Goal: Communication & Community: Answer question/provide support

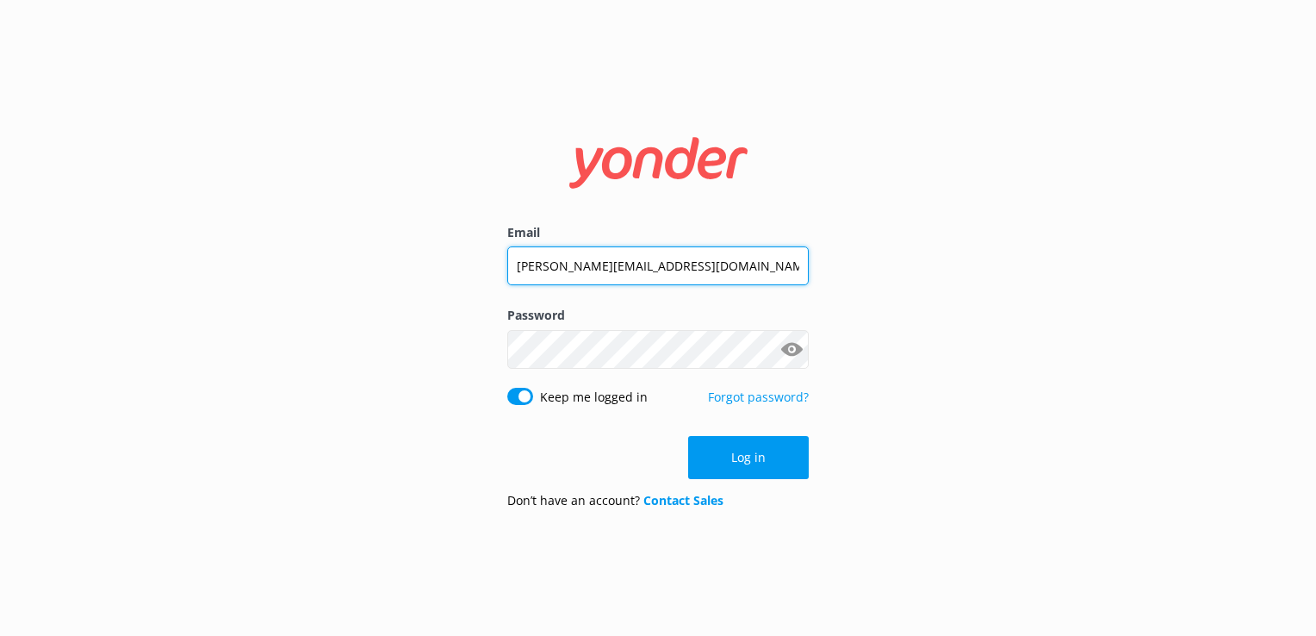
click at [587, 253] on input "[PERSON_NAME][EMAIL_ADDRESS][DOMAIN_NAME]" at bounding box center [657, 265] width 301 height 39
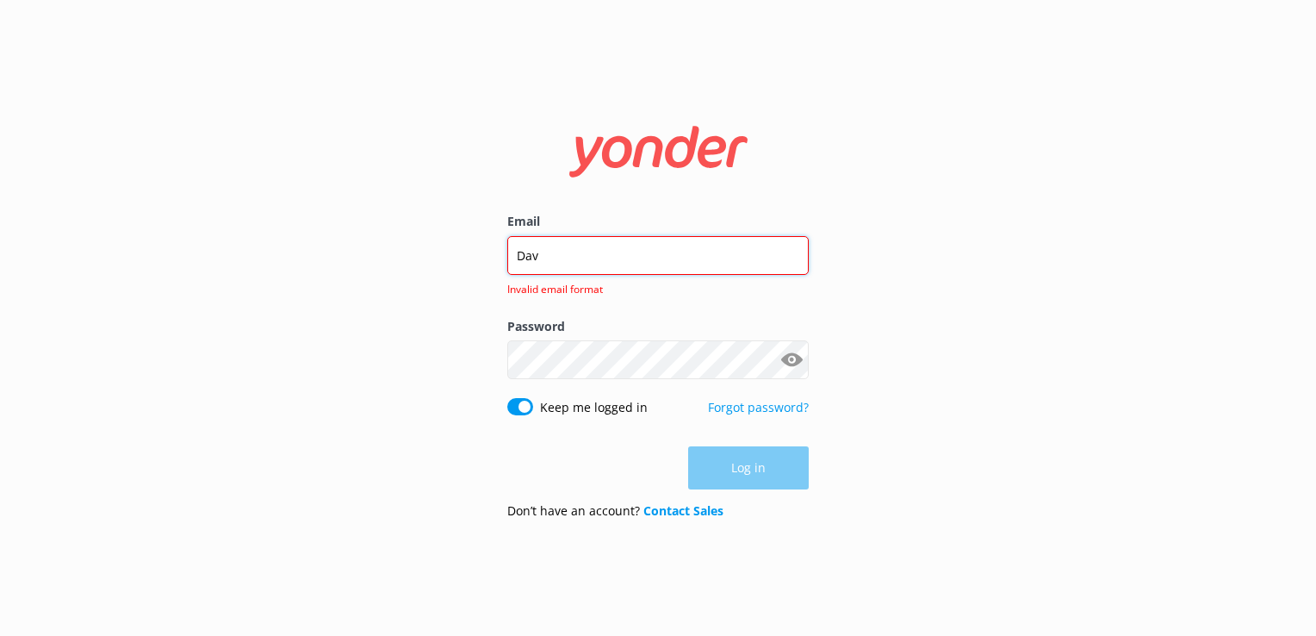
type input "[EMAIL_ADDRESS][DOMAIN_NAME]"
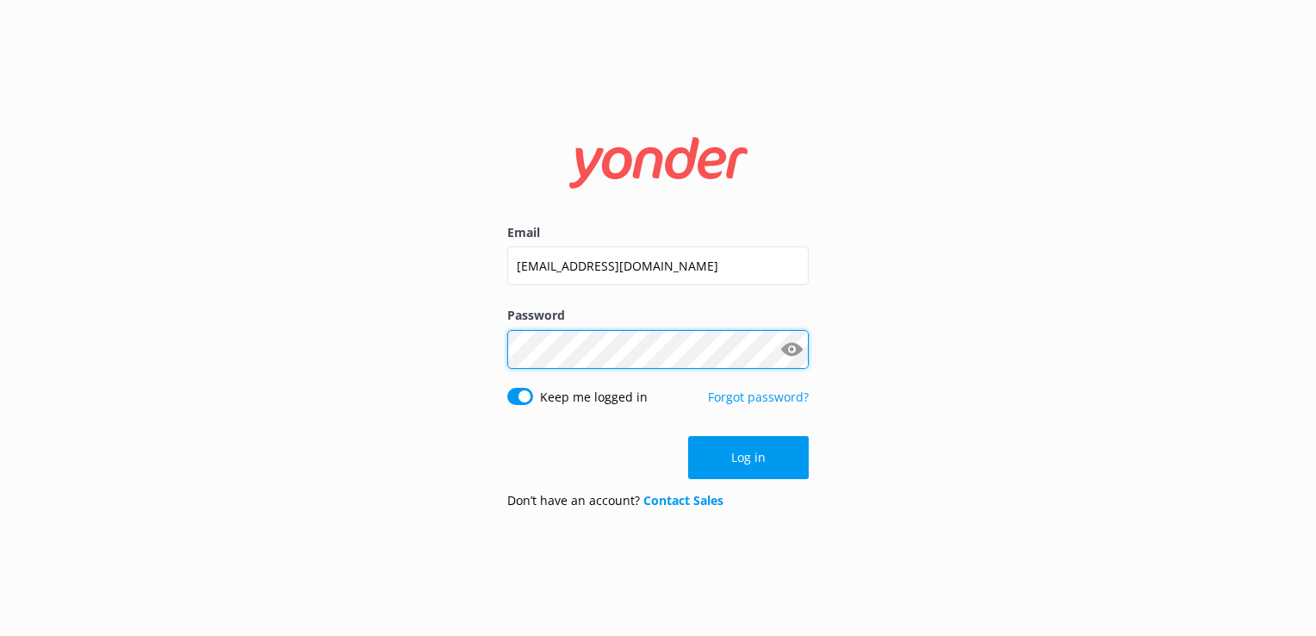
click button "Log in" at bounding box center [748, 457] width 121 height 43
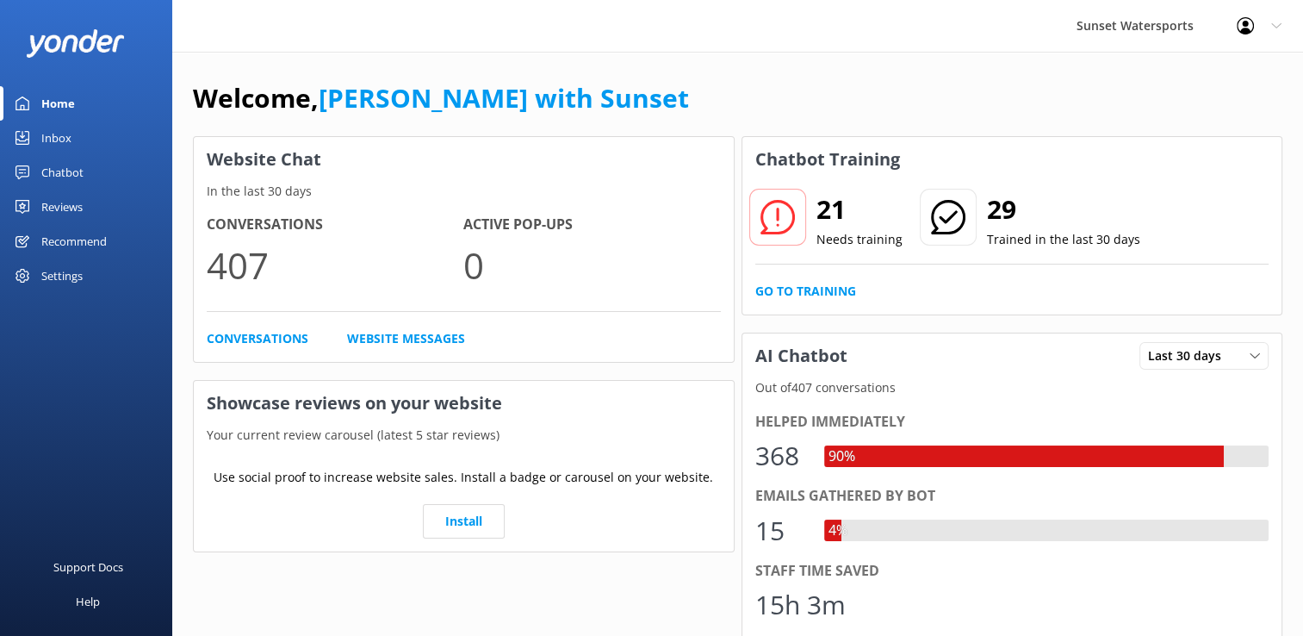
click at [79, 146] on link "Inbox" at bounding box center [86, 138] width 172 height 34
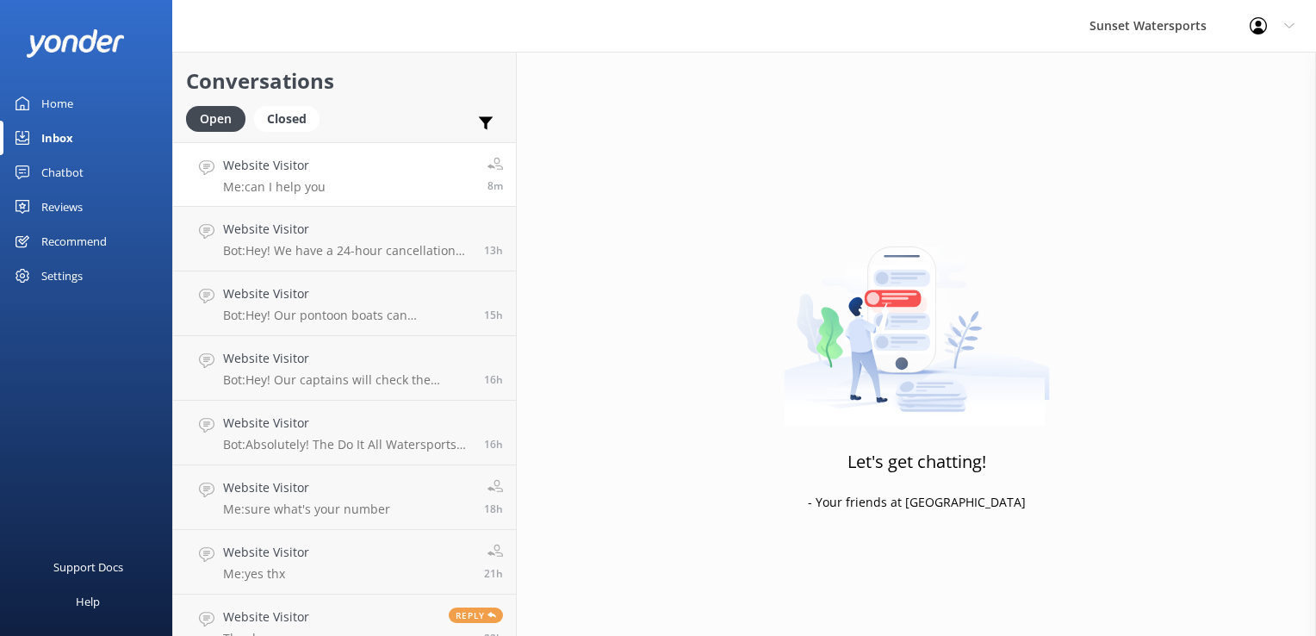
click at [331, 191] on link "Website Visitor Me: can I help you 8m" at bounding box center [344, 174] width 343 height 65
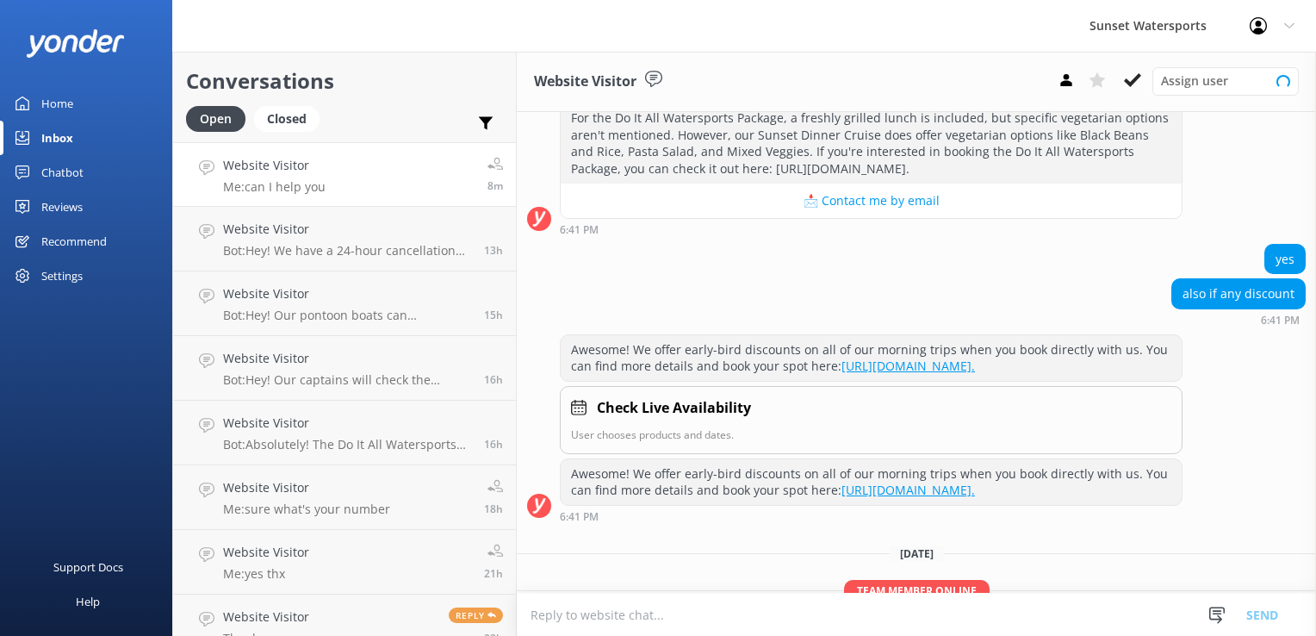
scroll to position [349, 0]
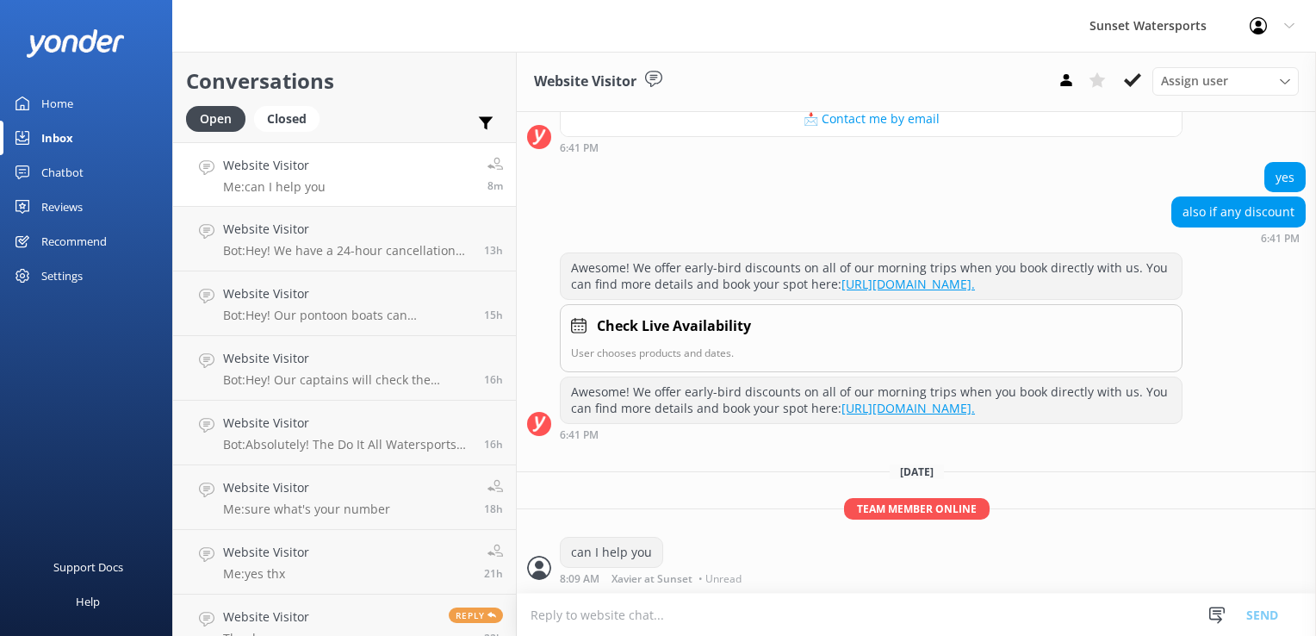
click at [290, 200] on link "Website Visitor Me: can I help you 8m" at bounding box center [344, 174] width 343 height 65
click at [287, 223] on h4 "Website Visitor" at bounding box center [347, 229] width 248 height 19
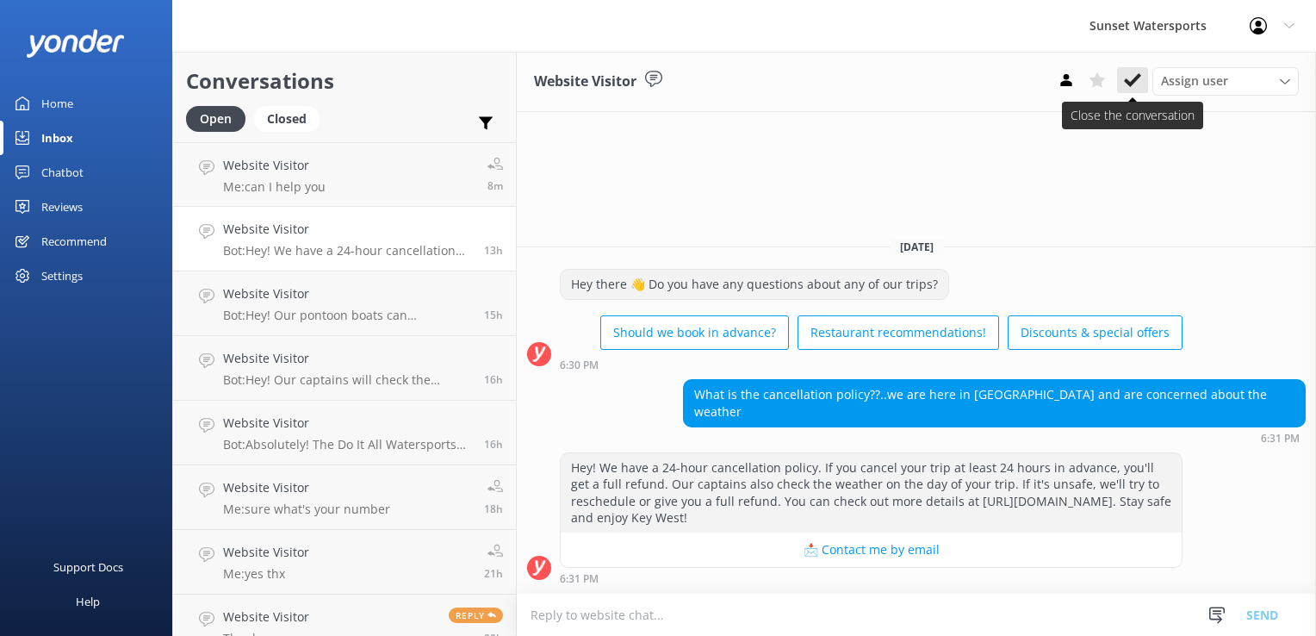
click at [1143, 84] on button at bounding box center [1132, 80] width 31 height 26
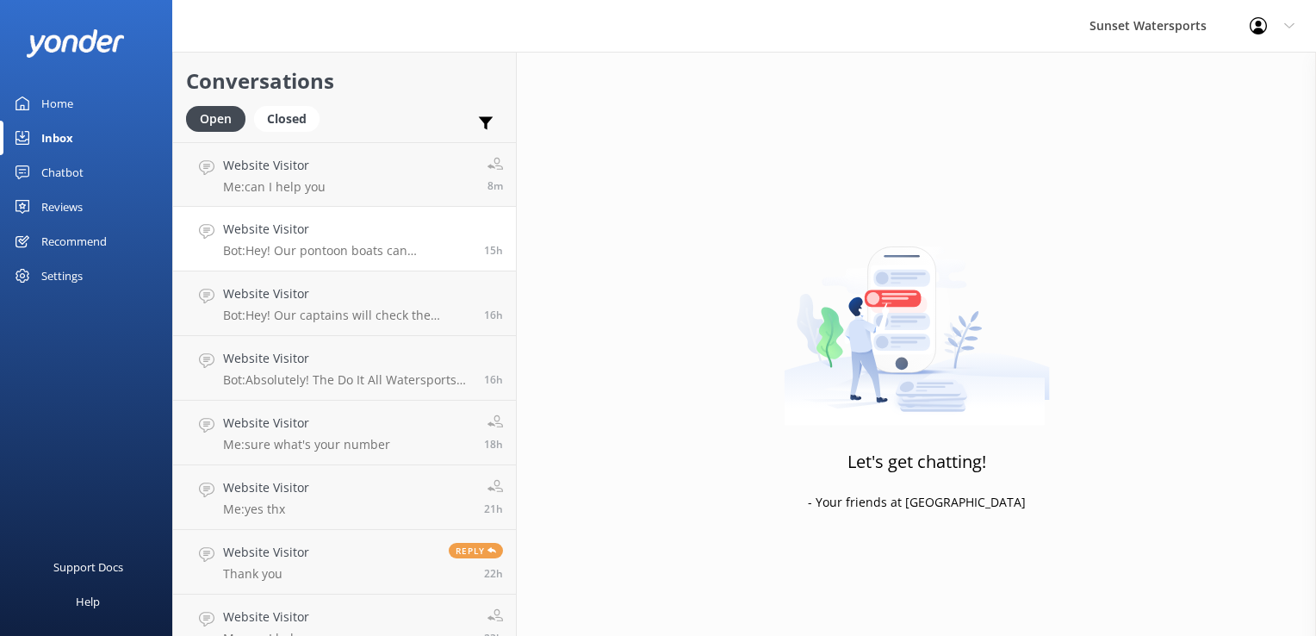
click at [382, 243] on p "Bot: Hey! Our pontoon boats can accommodate up to 8 people, and unfortunately, …" at bounding box center [347, 251] width 248 height 16
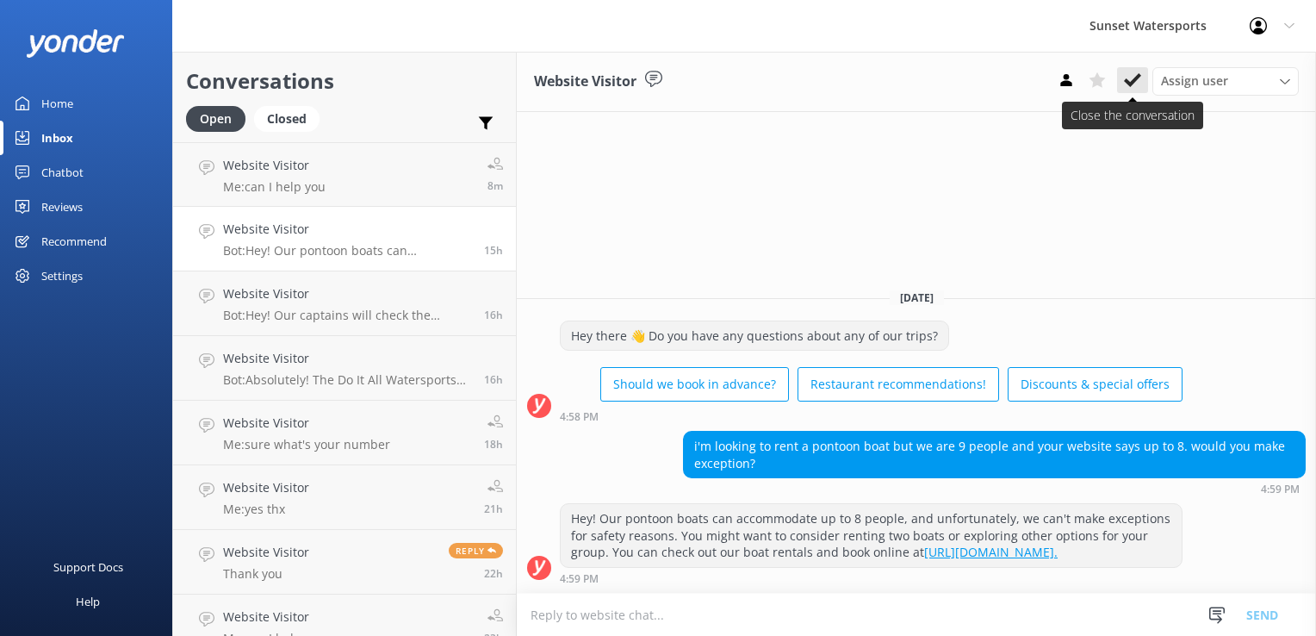
click at [1138, 82] on icon at bounding box center [1132, 79] width 17 height 17
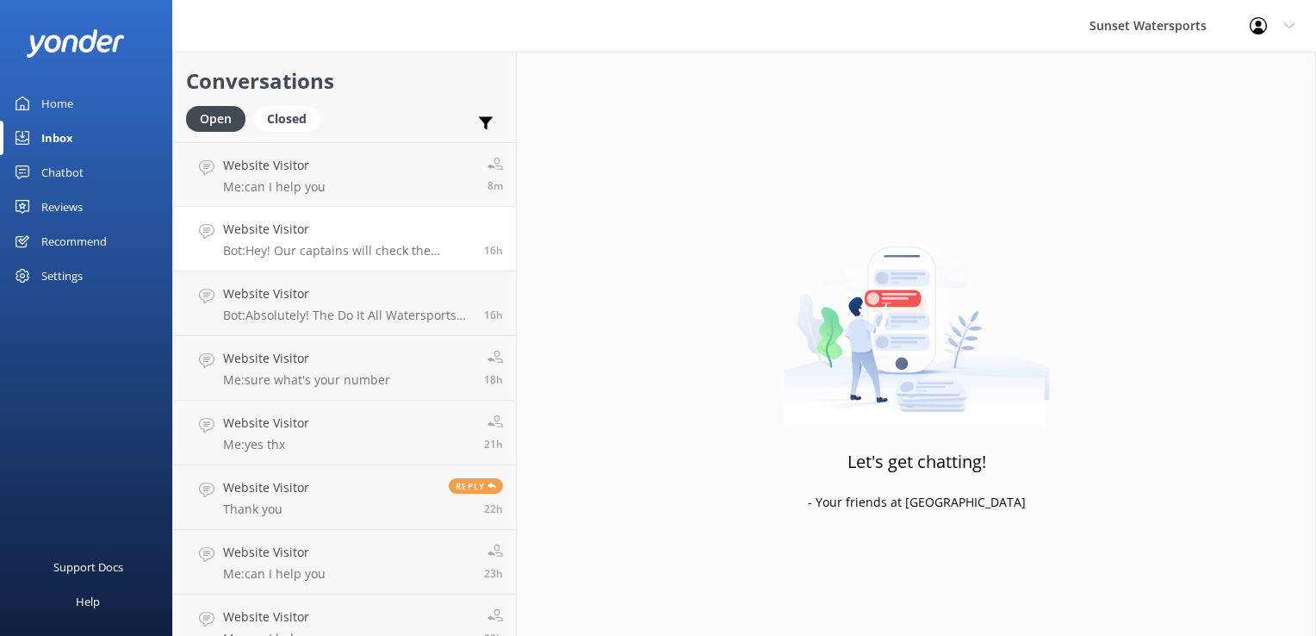
click at [409, 253] on p "Bot: Hey! Our captains will check the weather on the day of your trip. If condi…" at bounding box center [347, 251] width 248 height 16
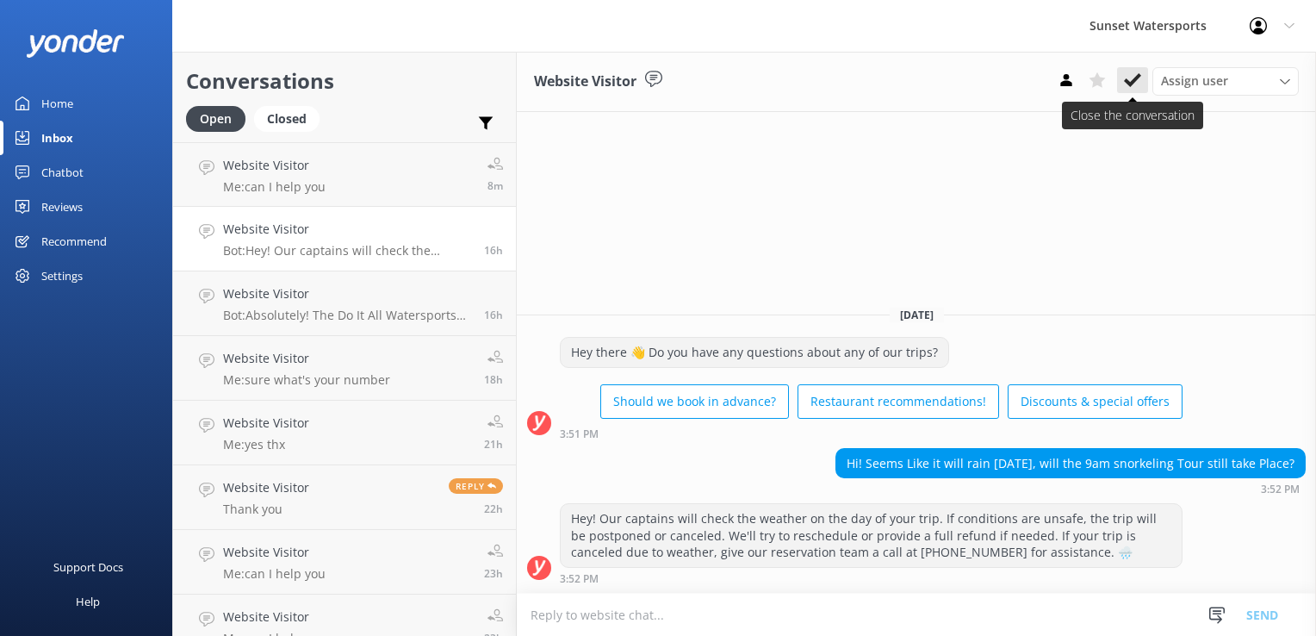
click at [1125, 79] on icon at bounding box center [1132, 79] width 17 height 17
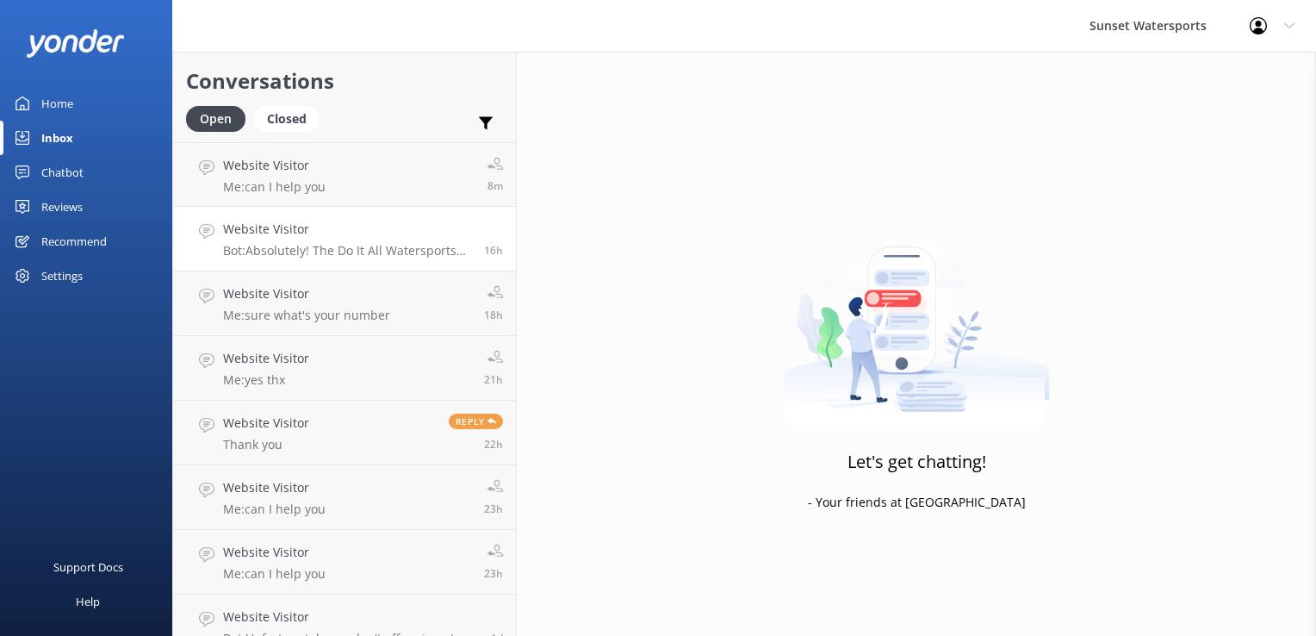
click at [286, 233] on h4 "Website Visitor" at bounding box center [347, 229] width 248 height 19
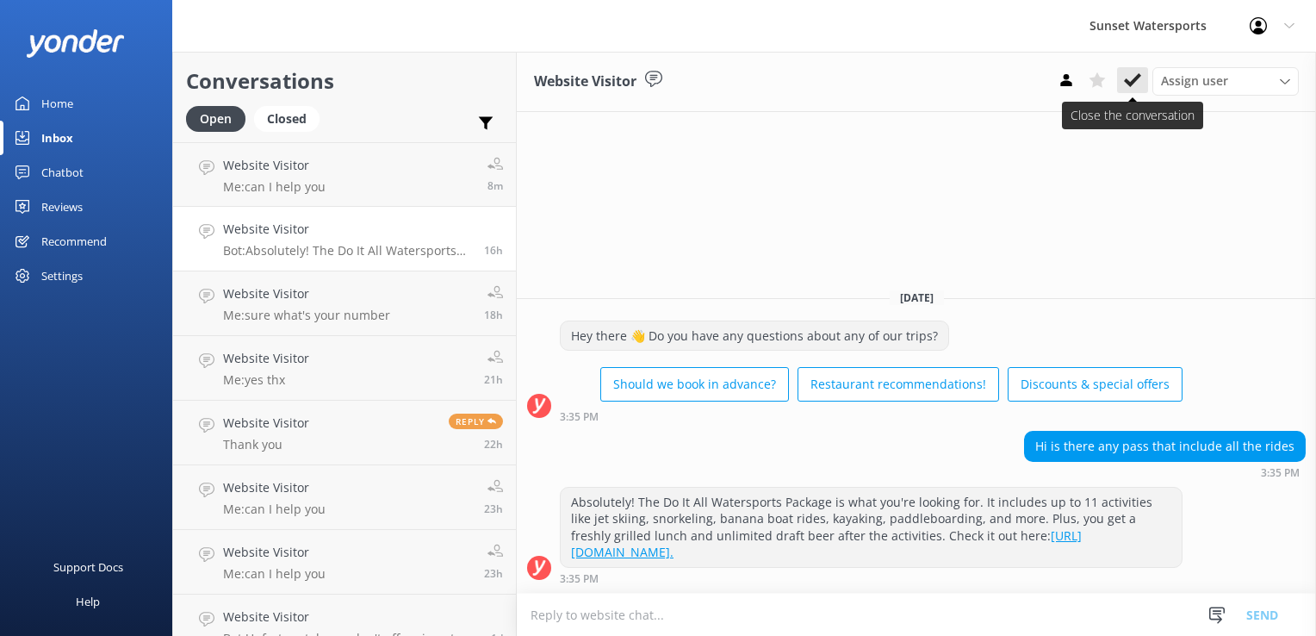
click at [1140, 78] on icon at bounding box center [1132, 79] width 17 height 17
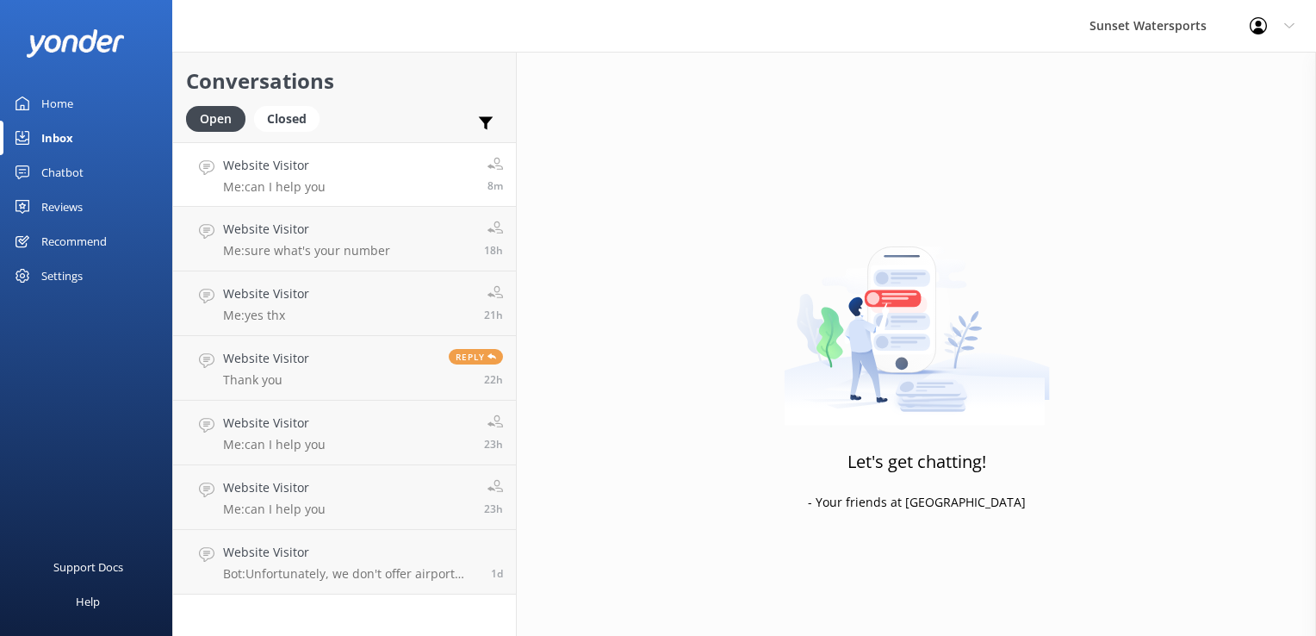
click at [389, 203] on link "Website Visitor Me: can I help you 8m" at bounding box center [344, 174] width 343 height 65
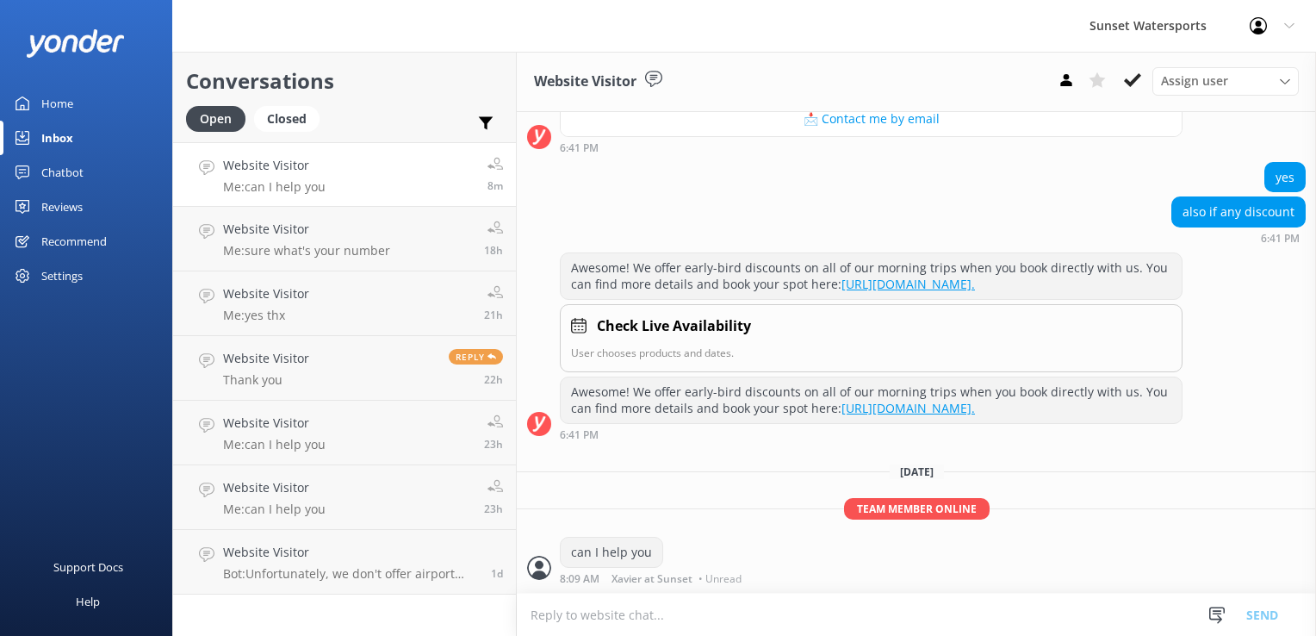
scroll to position [349, 0]
click at [360, 274] on link "Website Visitor Me: yes thx 21h" at bounding box center [344, 303] width 343 height 65
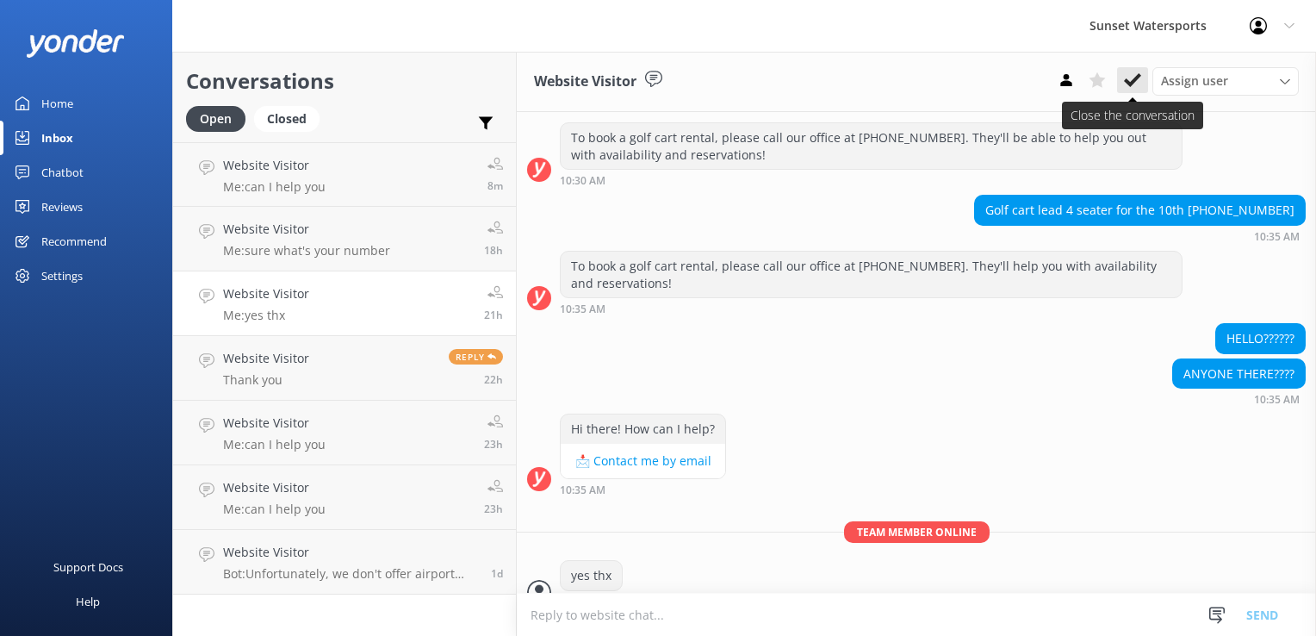
scroll to position [9466, 0]
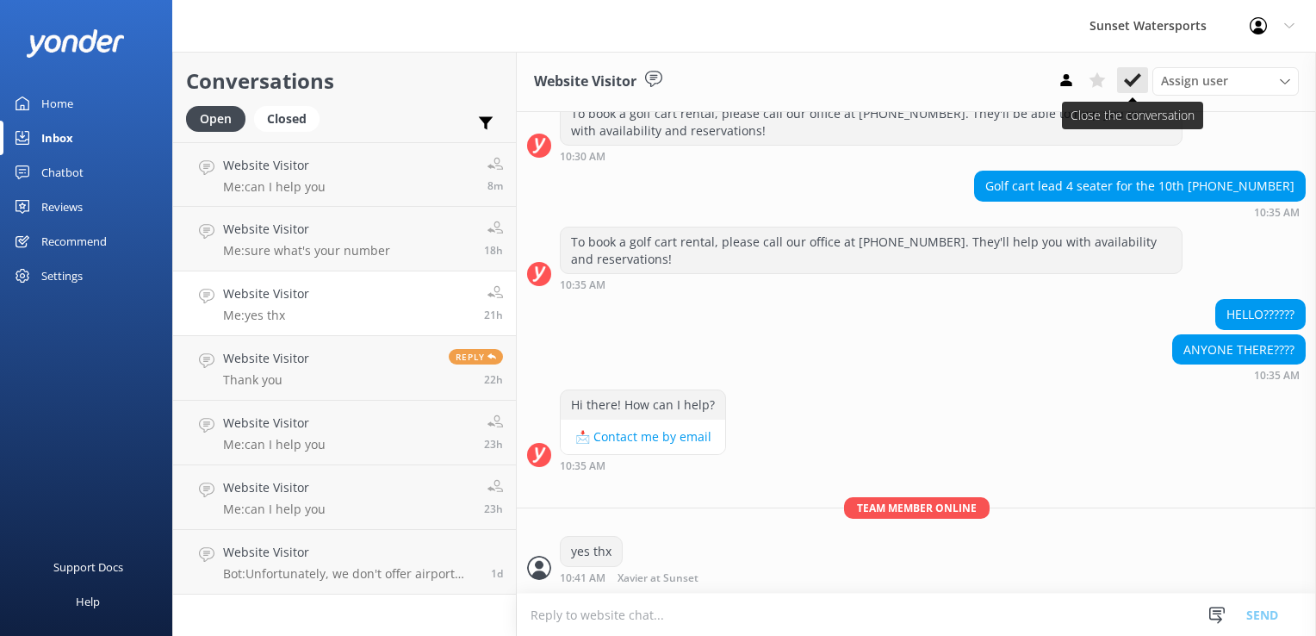
click at [1133, 78] on icon at bounding box center [1132, 79] width 17 height 17
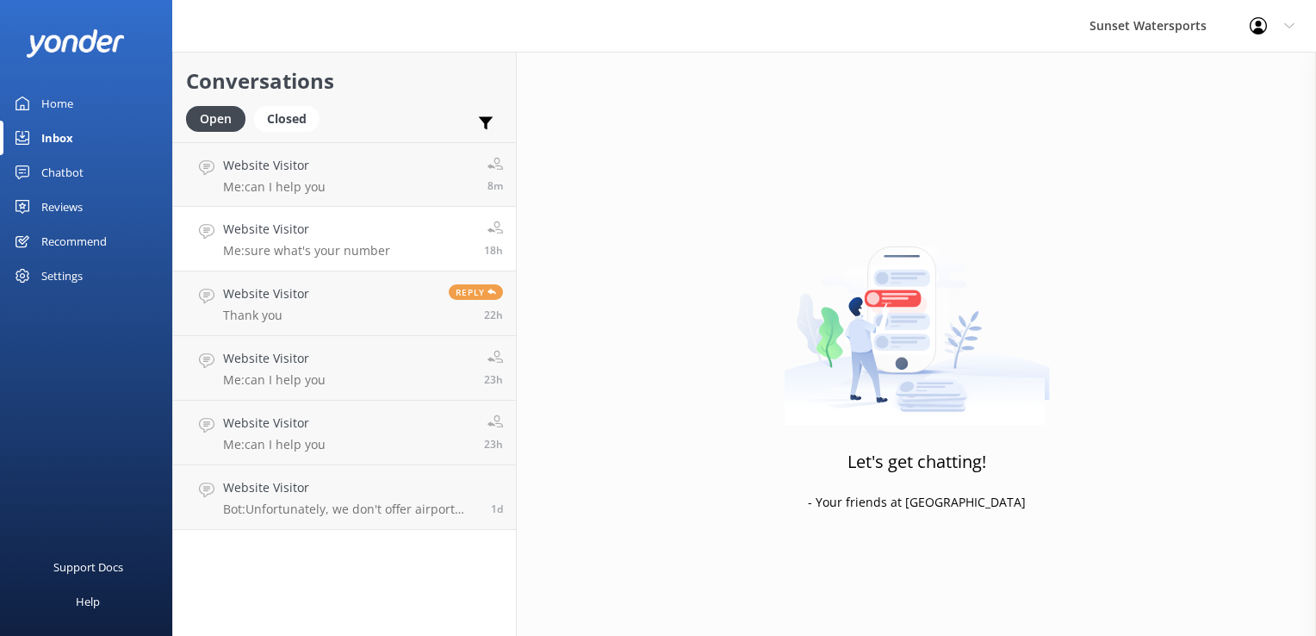
click at [309, 242] on div "Website Visitor Me: sure what's your number" at bounding box center [306, 239] width 167 height 38
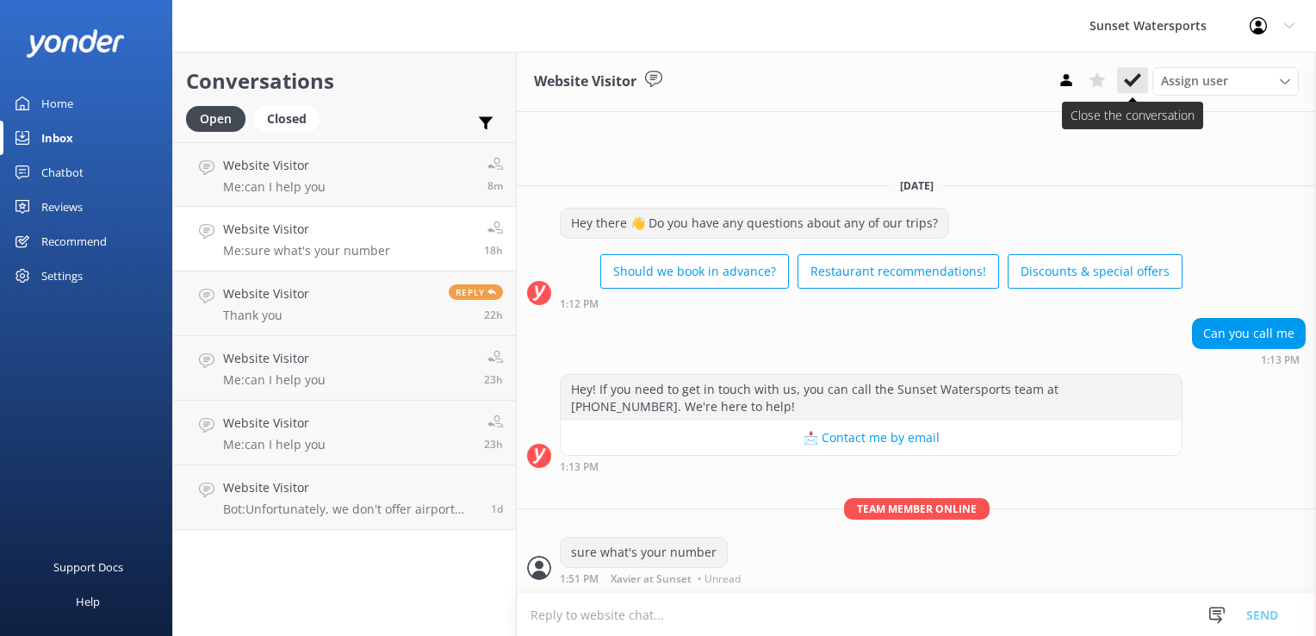
click at [1135, 88] on icon at bounding box center [1132, 79] width 17 height 17
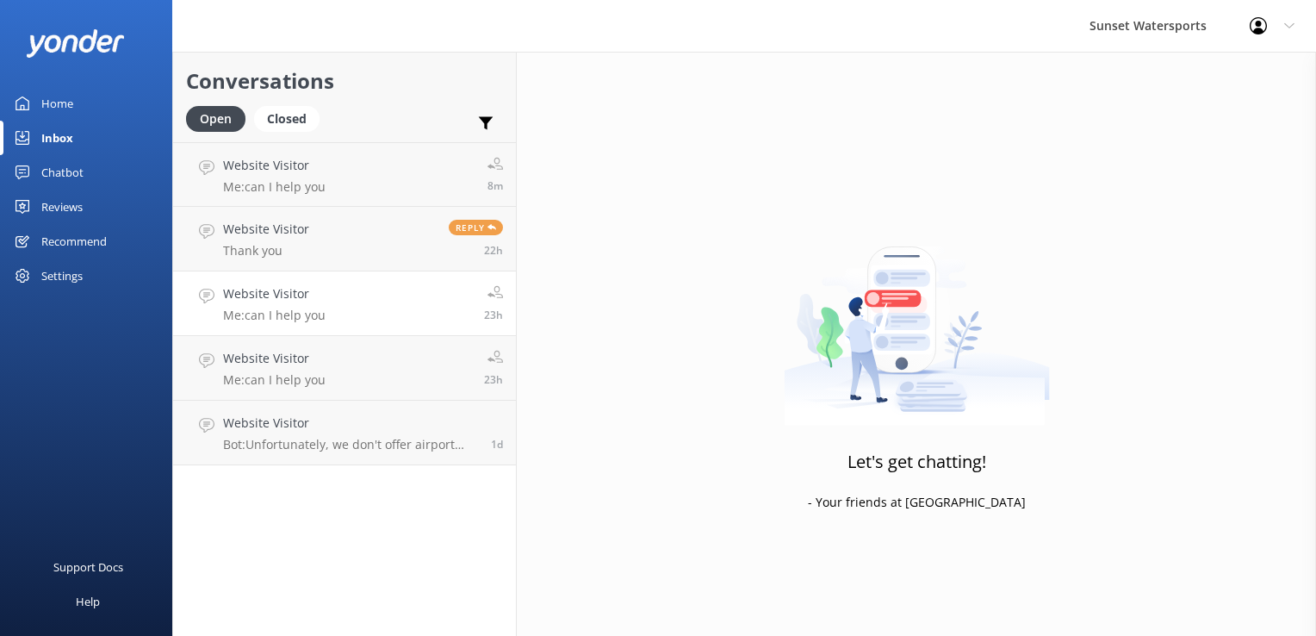
click at [245, 291] on h4 "Website Visitor" at bounding box center [274, 293] width 102 height 19
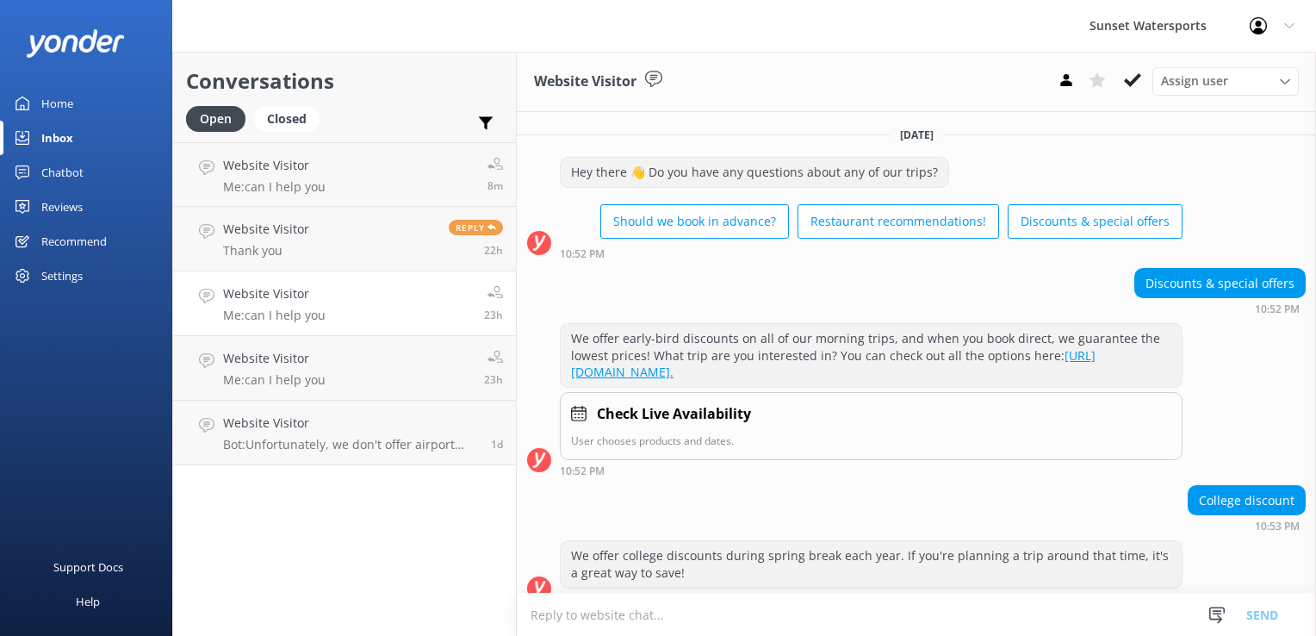
scroll to position [161, 0]
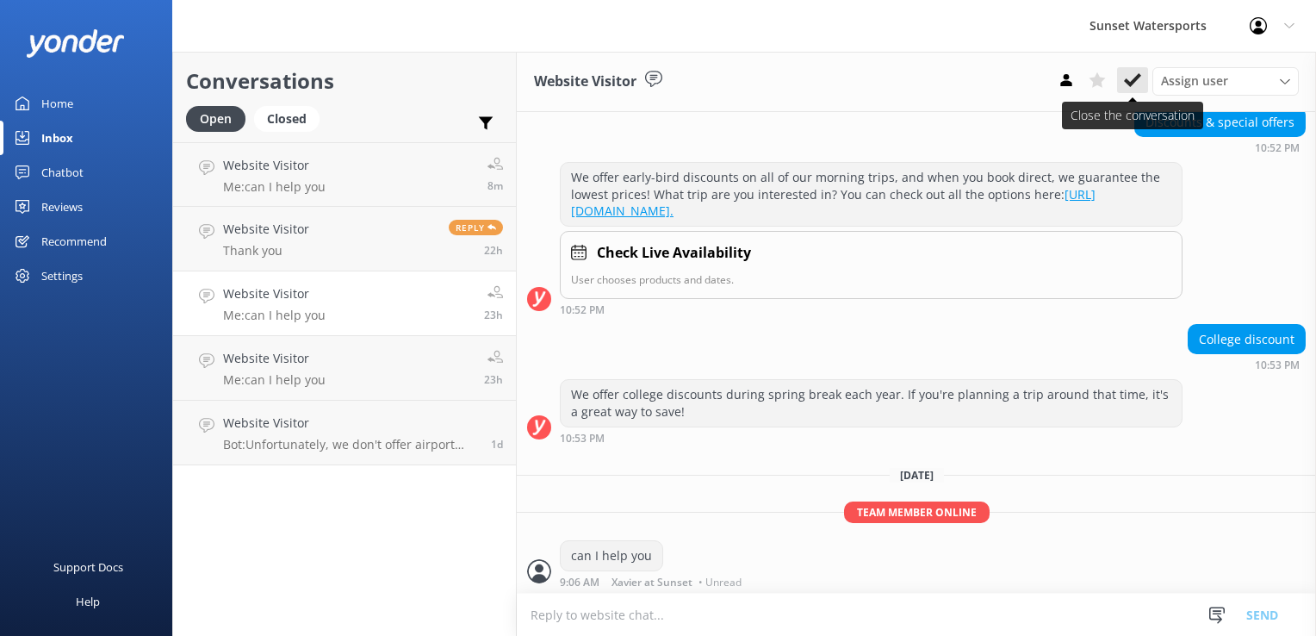
click at [1133, 78] on icon at bounding box center [1132, 79] width 17 height 17
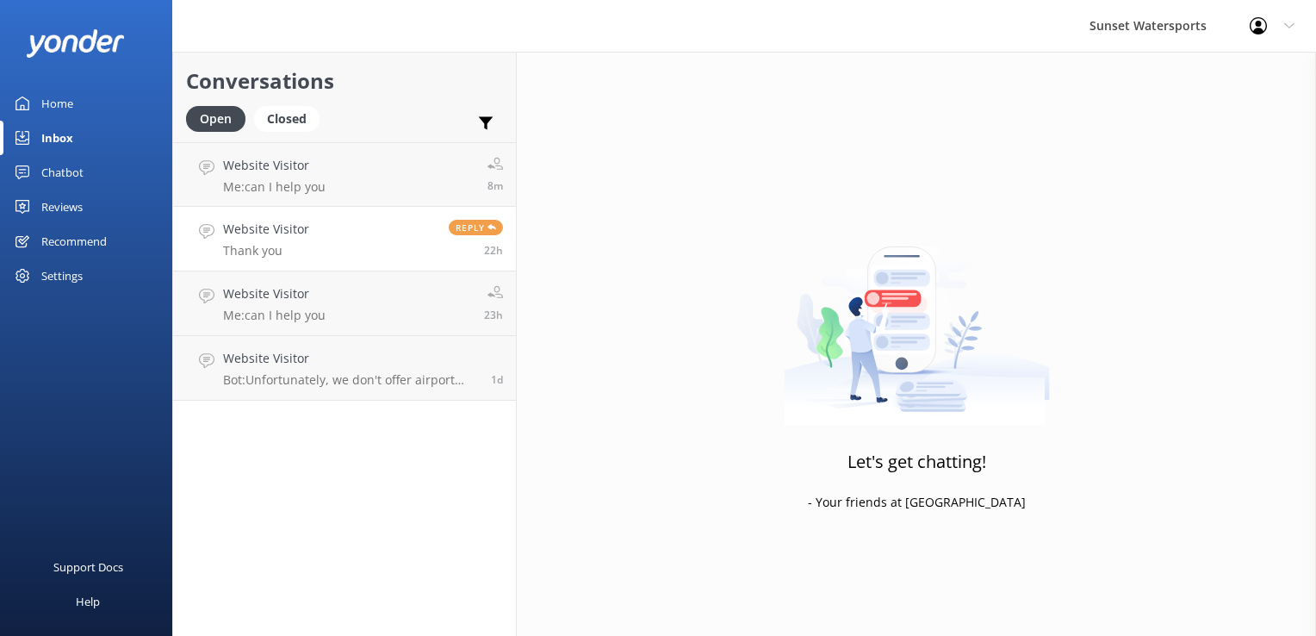
click at [307, 257] on link "Website Visitor Thank you Reply 22h" at bounding box center [344, 239] width 343 height 65
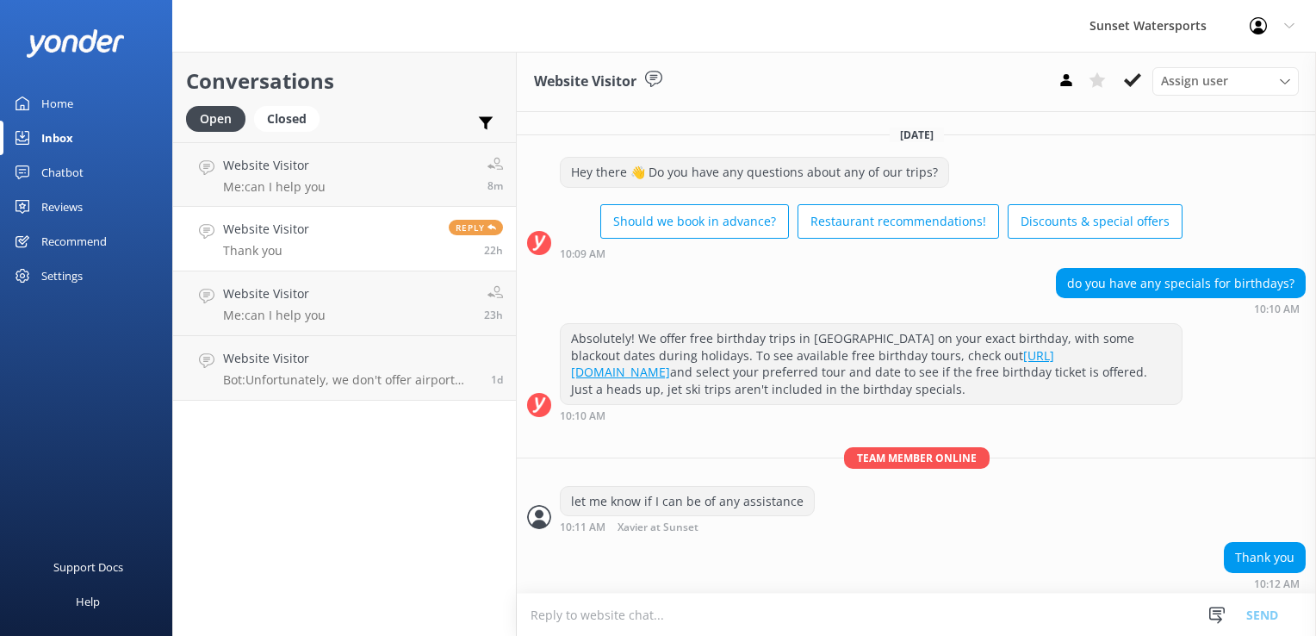
scroll to position [19, 0]
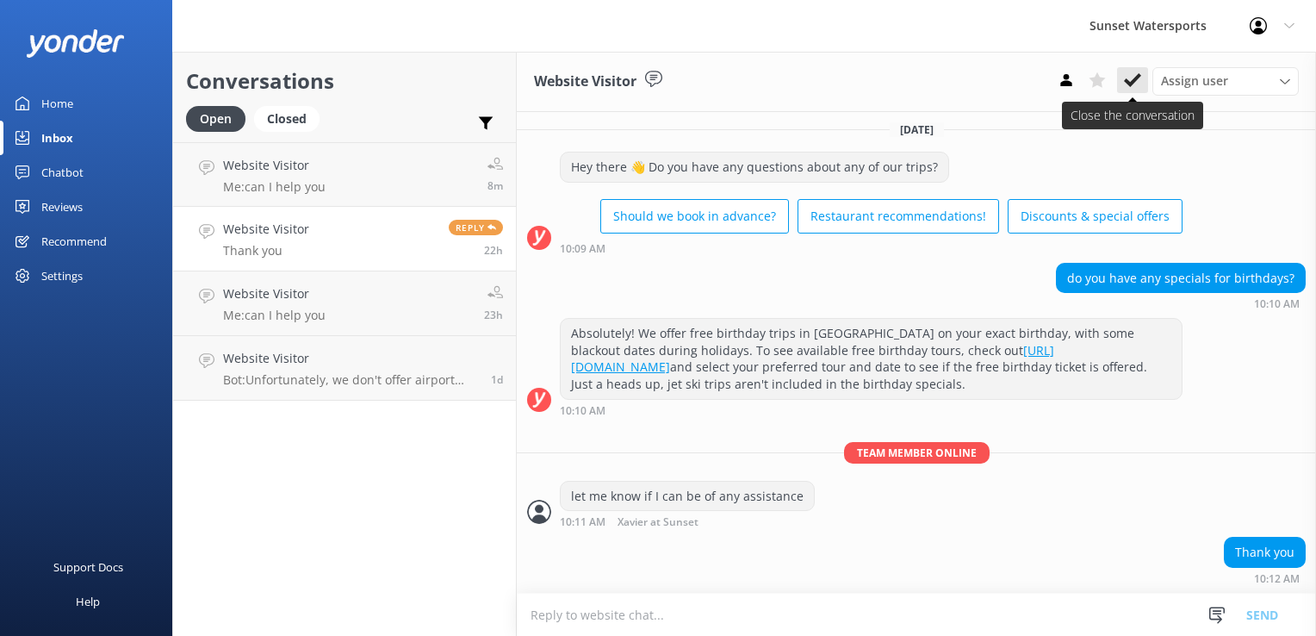
click at [1145, 80] on button at bounding box center [1132, 80] width 31 height 26
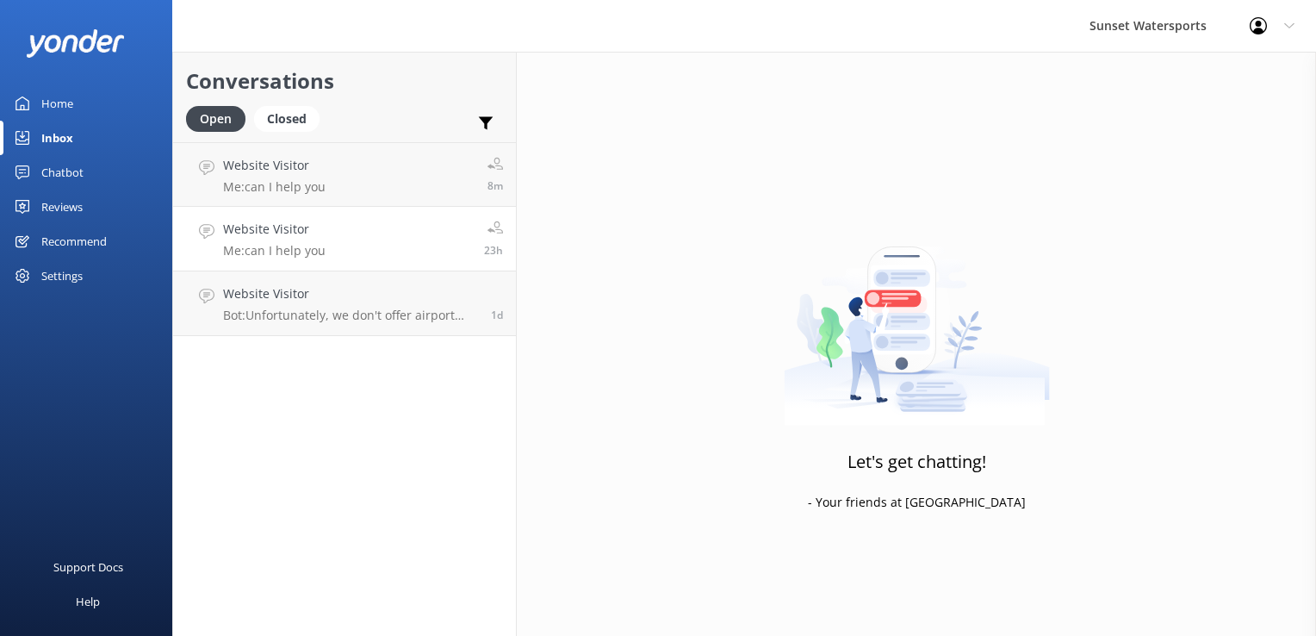
click at [288, 254] on p "Me: can I help you" at bounding box center [274, 251] width 102 height 16
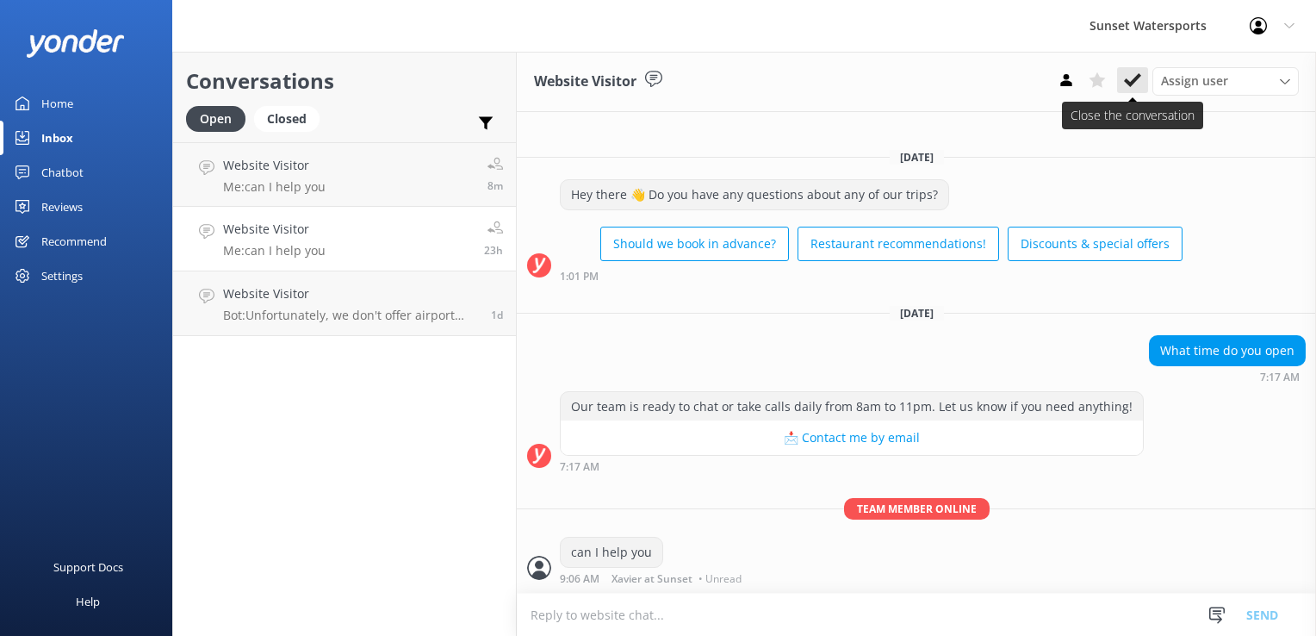
click at [1129, 79] on icon at bounding box center [1132, 79] width 17 height 17
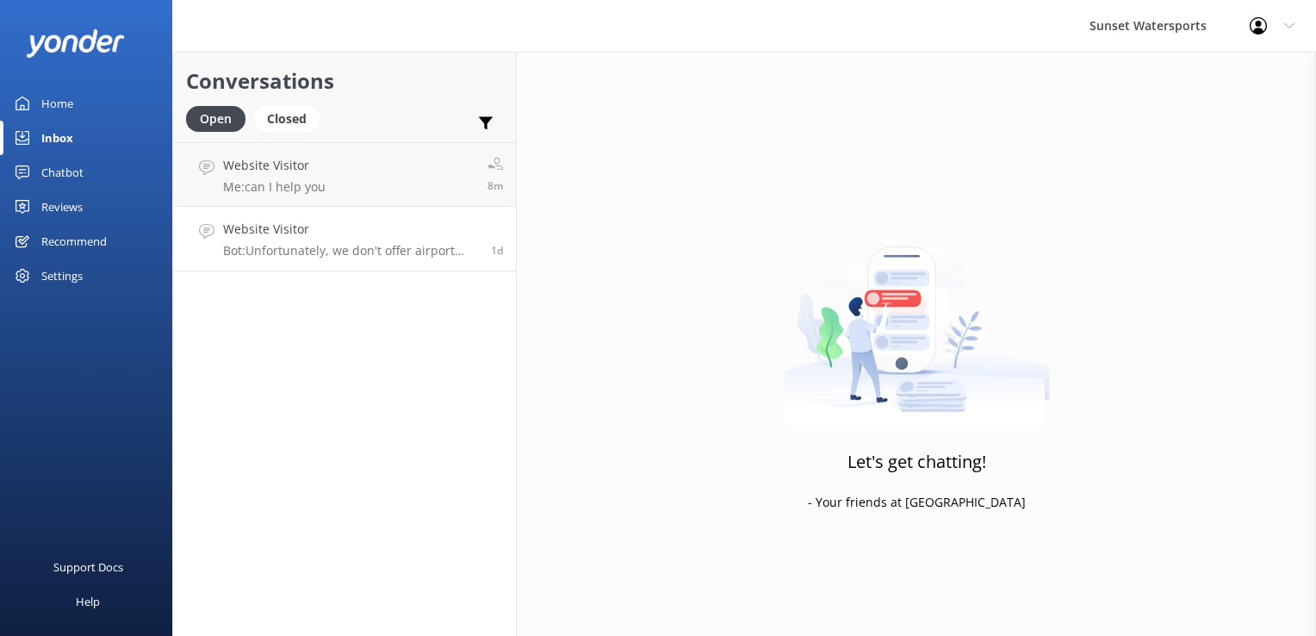
click at [360, 231] on h4 "Website Visitor" at bounding box center [350, 229] width 255 height 19
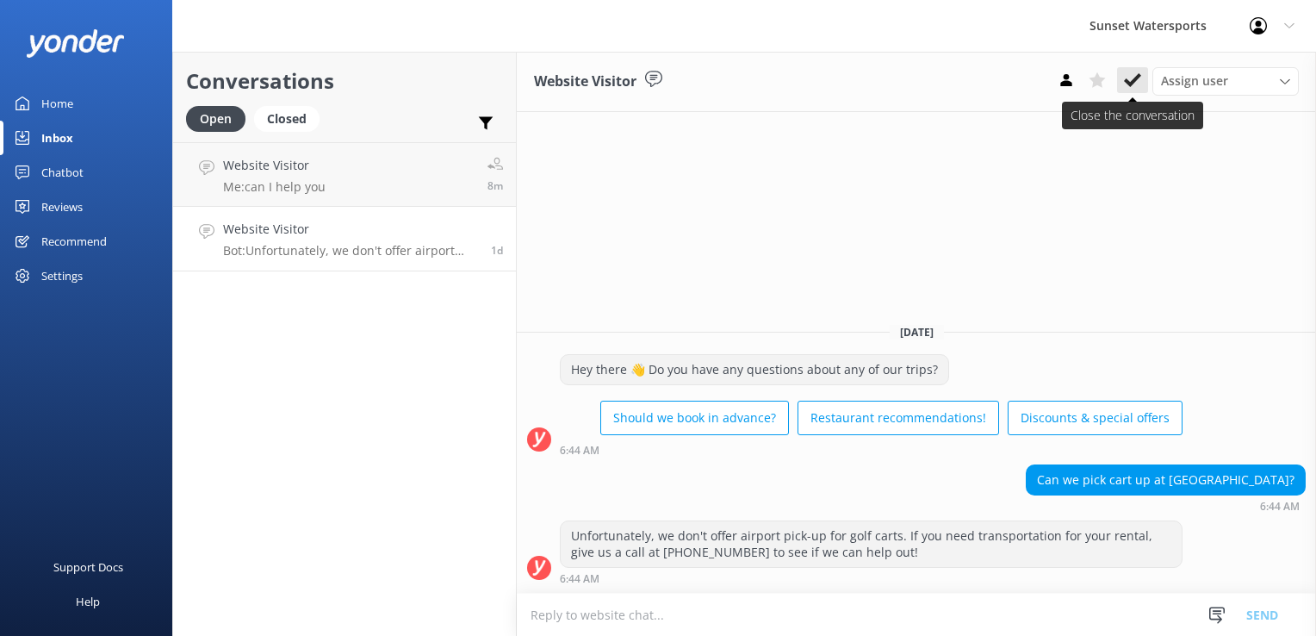
click at [1133, 79] on icon at bounding box center [1132, 79] width 17 height 17
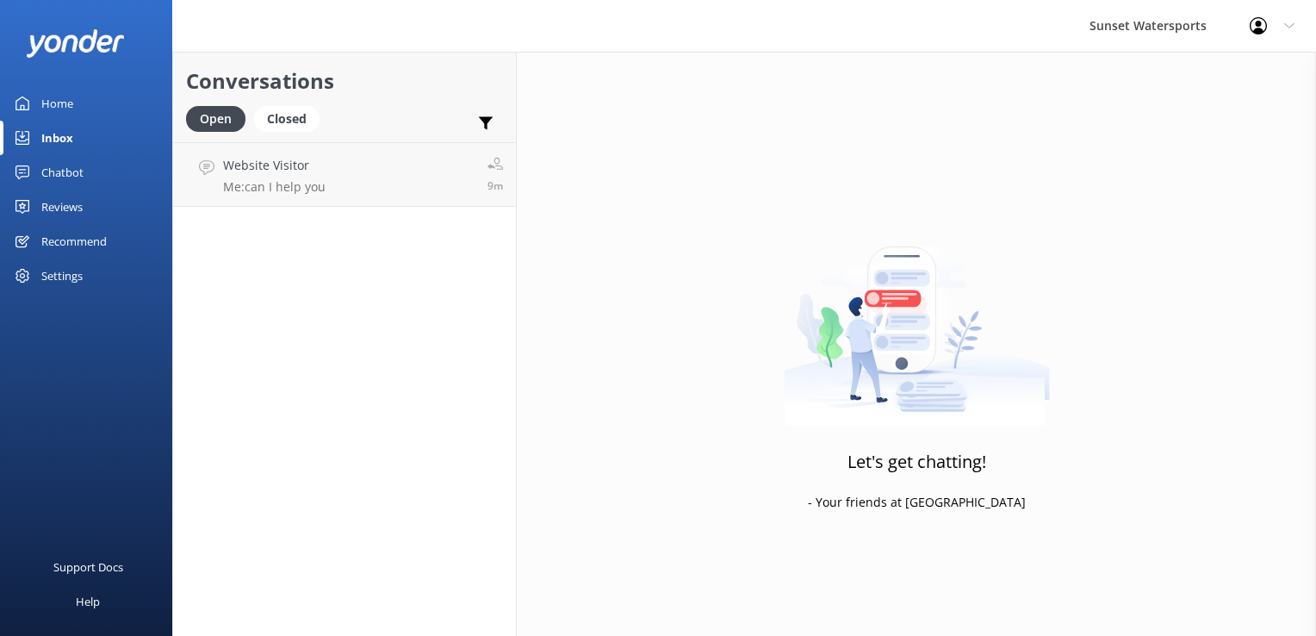
click at [362, 297] on div "Conversations Open Closed Important Assigned to me Unassigned Website Visitor M…" at bounding box center [344, 344] width 344 height 584
click at [431, 182] on link "Website Visitor Me: can I help you 12m" at bounding box center [344, 174] width 343 height 65
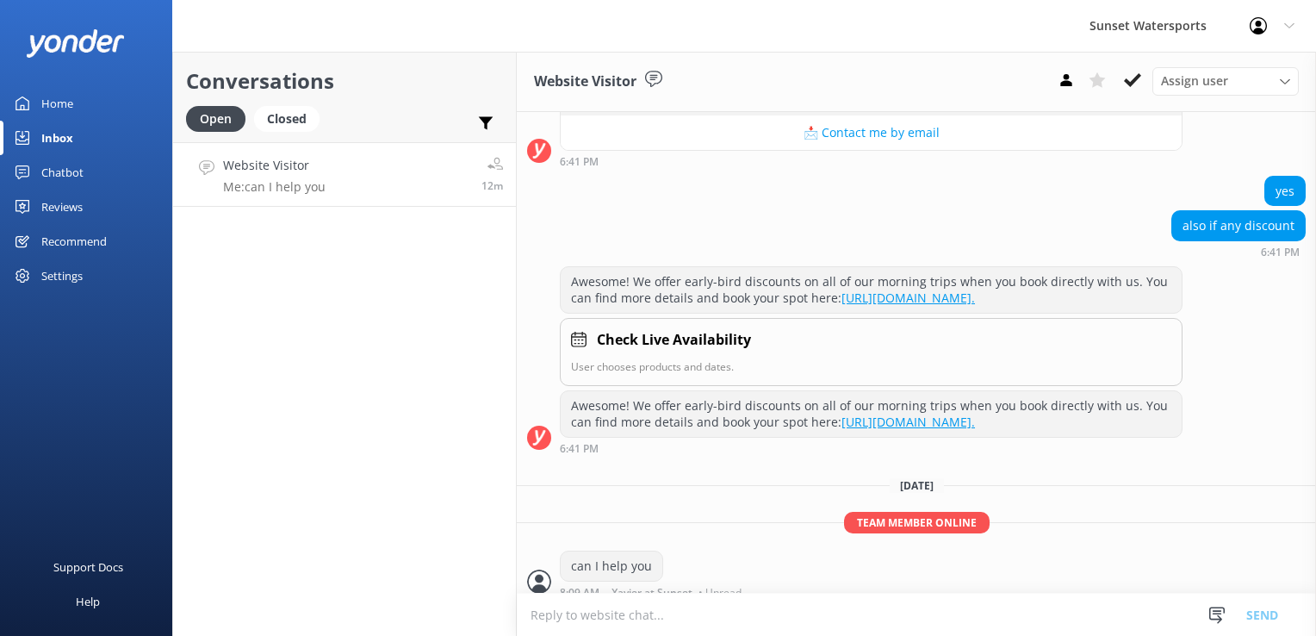
scroll to position [349, 0]
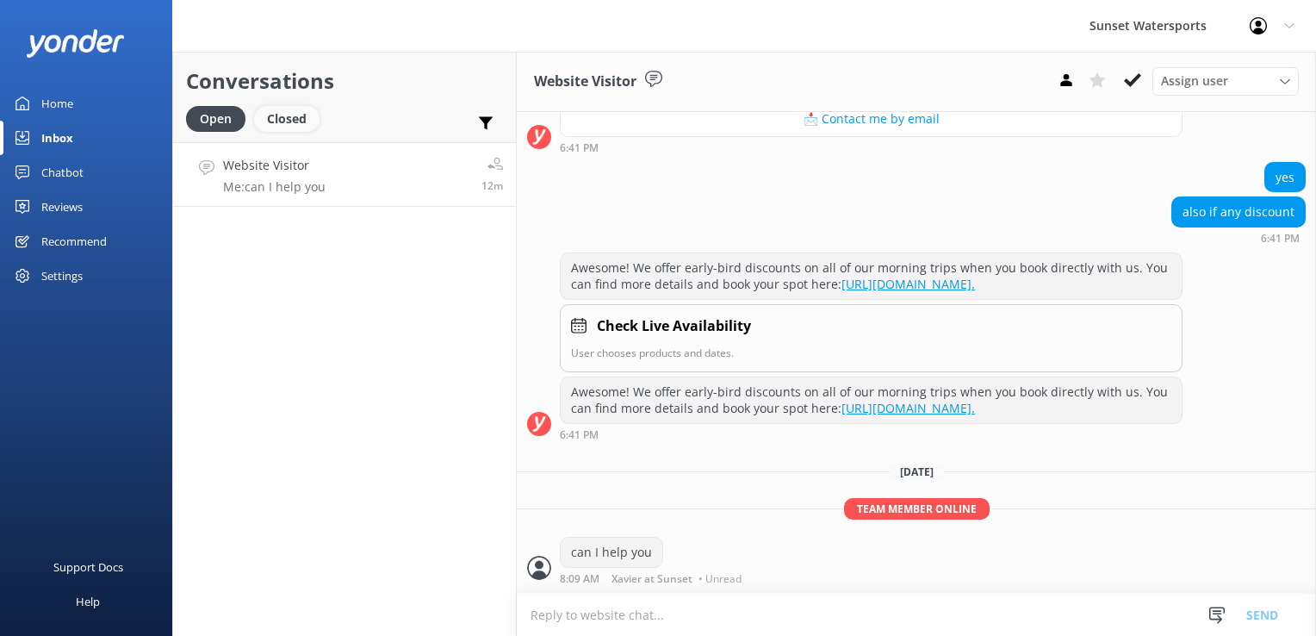
click at [288, 127] on div "Closed" at bounding box center [286, 119] width 65 height 26
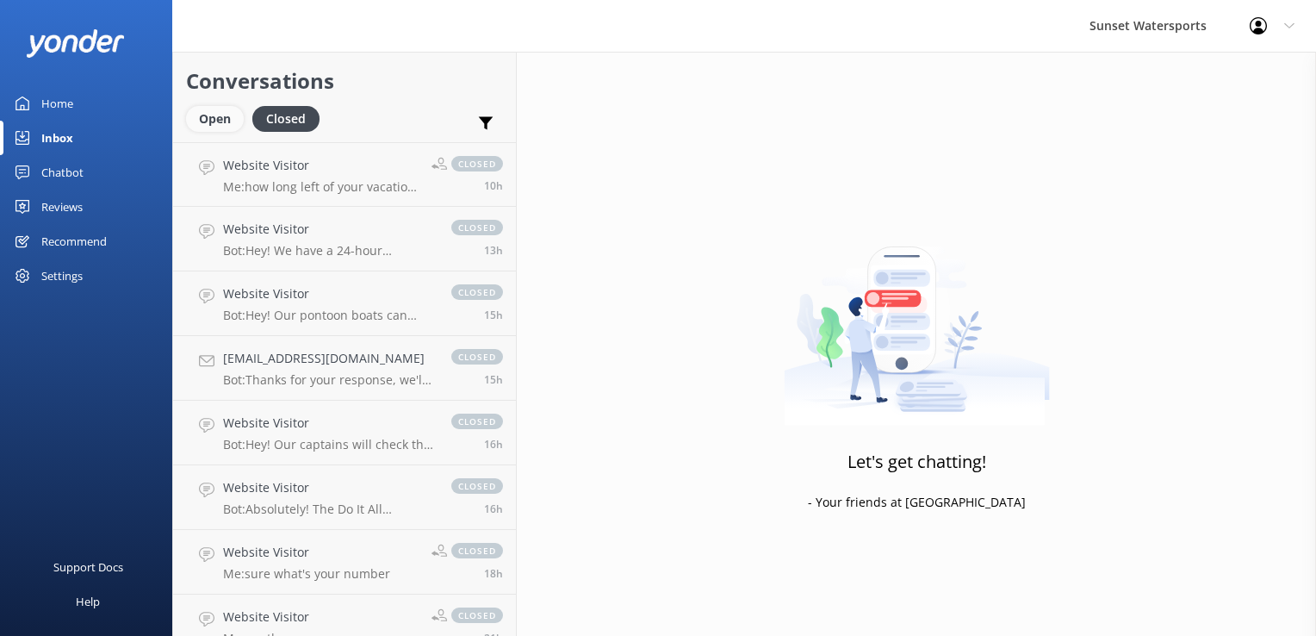
click at [208, 121] on div "Open" at bounding box center [215, 119] width 58 height 26
